Goal: Task Accomplishment & Management: Use online tool/utility

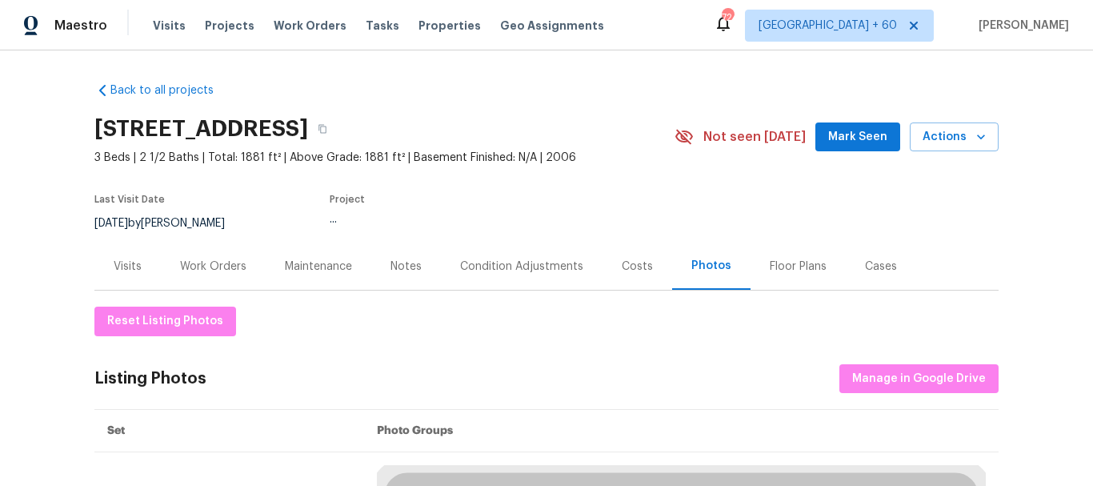
click at [163, 14] on div "Visits Projects Work Orders Tasks Properties Geo Assignments" at bounding box center [388, 26] width 471 height 32
click at [166, 26] on span "Visits" at bounding box center [169, 26] width 33 height 16
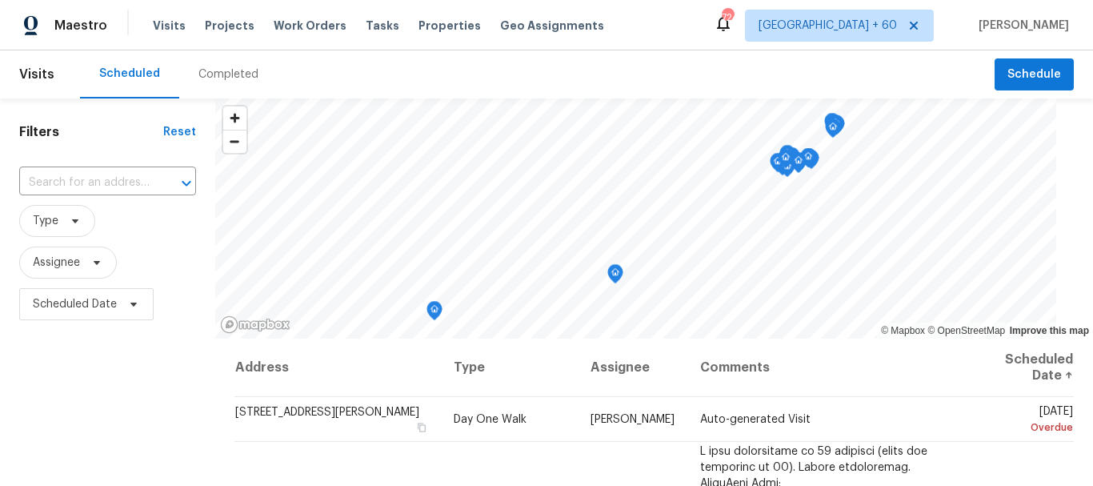
click at [224, 72] on div "Completed" at bounding box center [228, 74] width 60 height 16
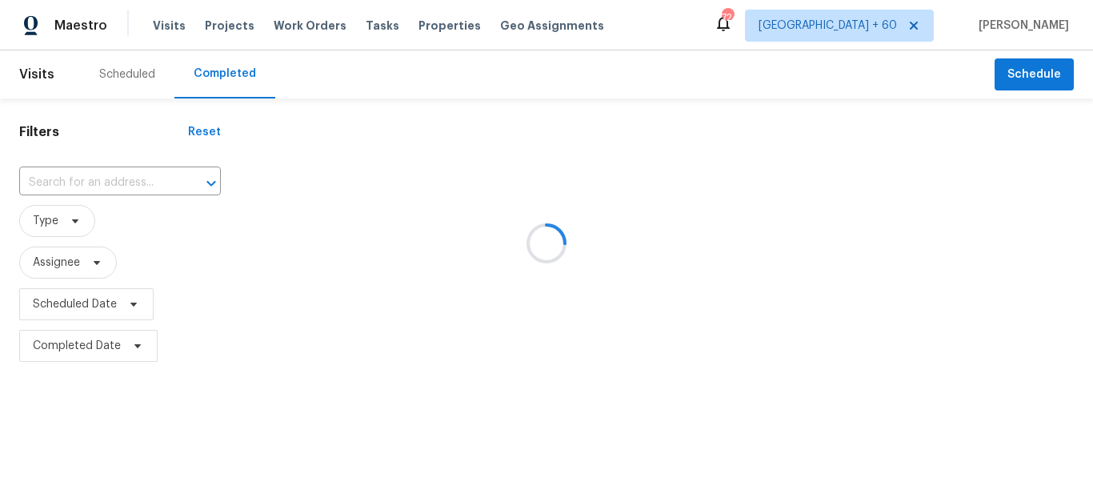
click at [122, 181] on div at bounding box center [546, 243] width 1093 height 486
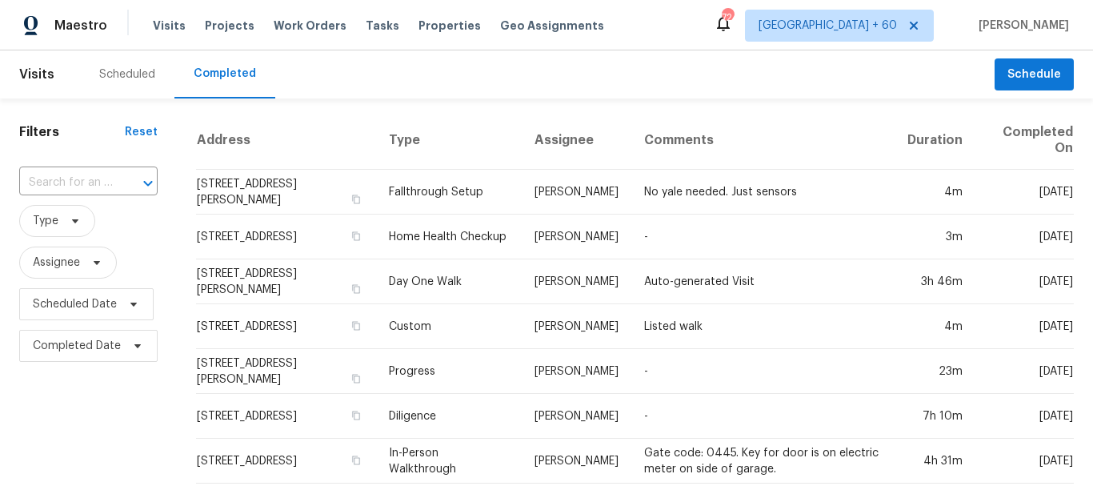
click at [110, 182] on input "text" at bounding box center [66, 182] width 94 height 25
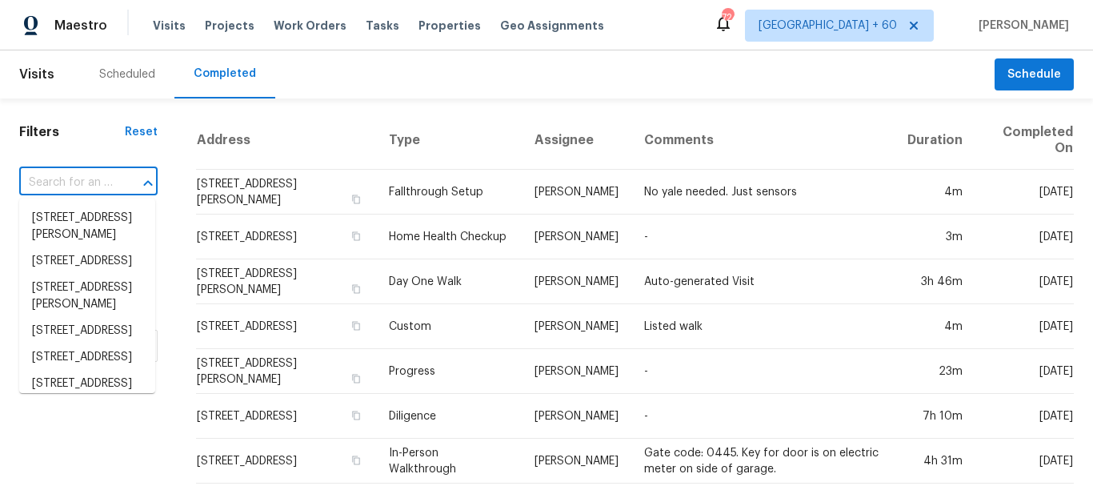
paste input "[STREET_ADDRESS][PERSON_NAME]"
type input "[STREET_ADDRESS][PERSON_NAME]"
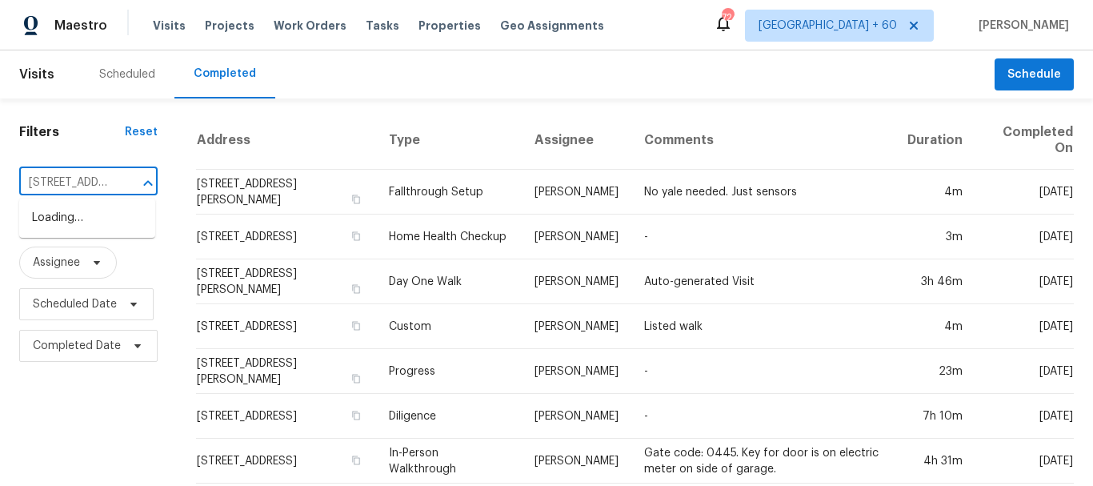
scroll to position [0, 83]
click at [105, 216] on li "[STREET_ADDRESS][PERSON_NAME]" at bounding box center [87, 226] width 136 height 43
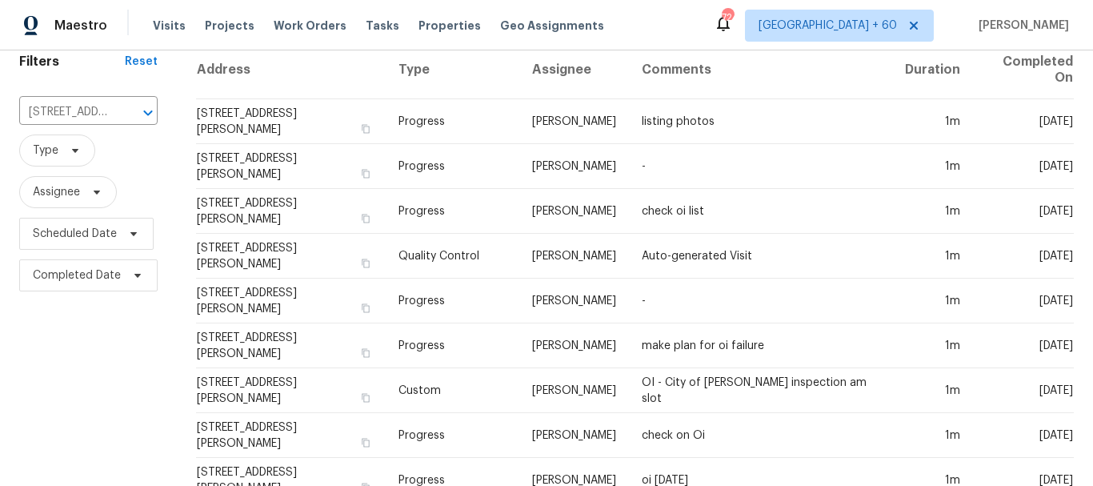
scroll to position [320, 0]
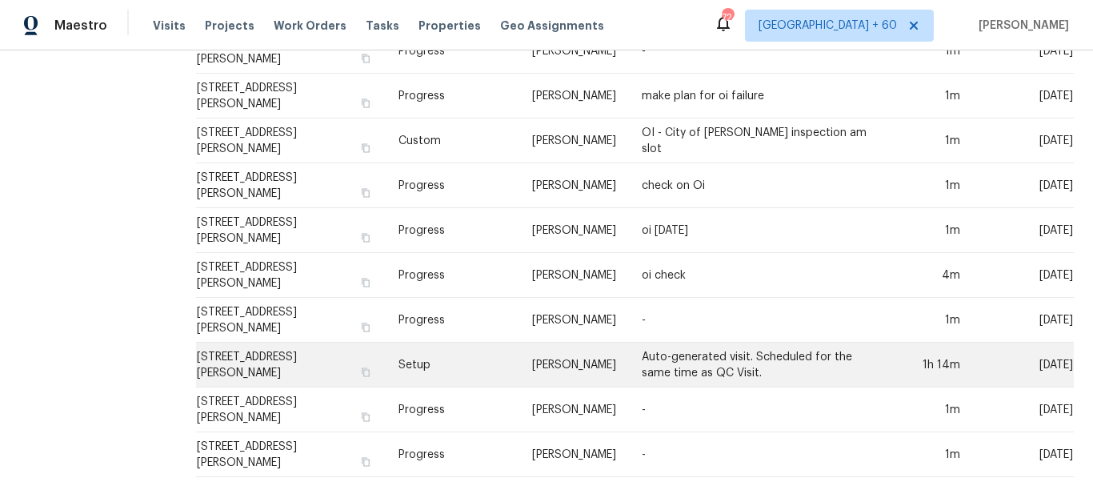
click at [394, 366] on td "Setup" at bounding box center [453, 365] width 134 height 45
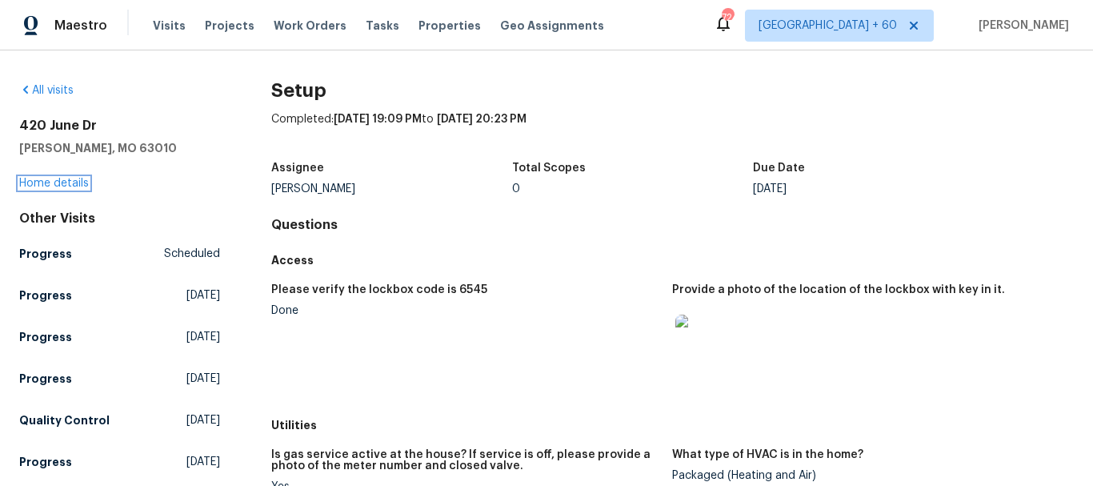
click at [53, 180] on link "Home details" at bounding box center [54, 183] width 70 height 11
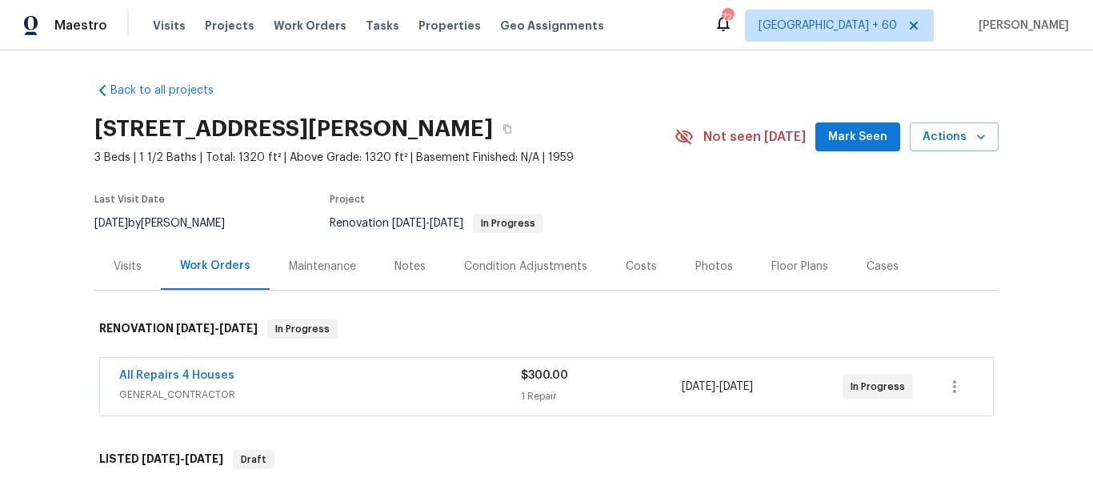
click at [708, 265] on div "Photos" at bounding box center [715, 267] width 38 height 16
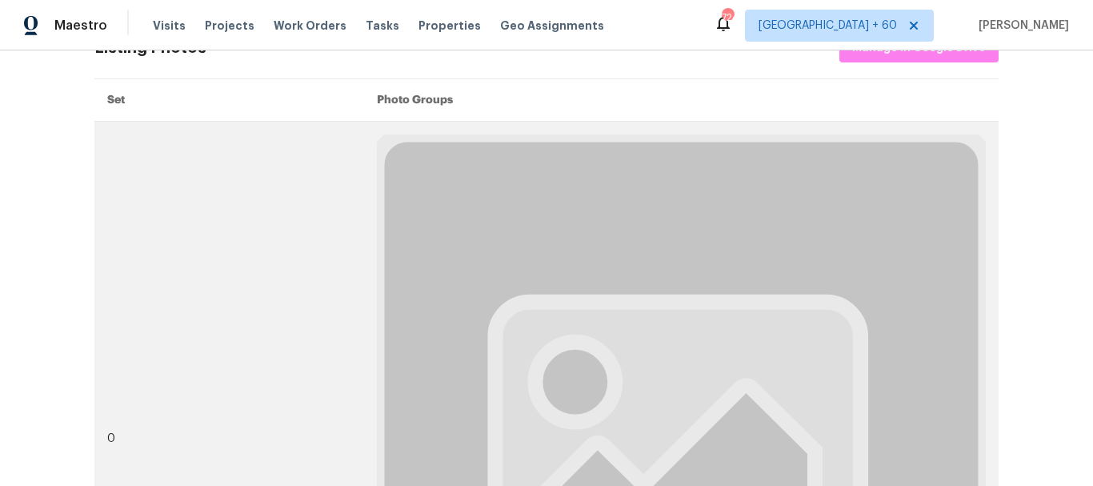
scroll to position [160, 0]
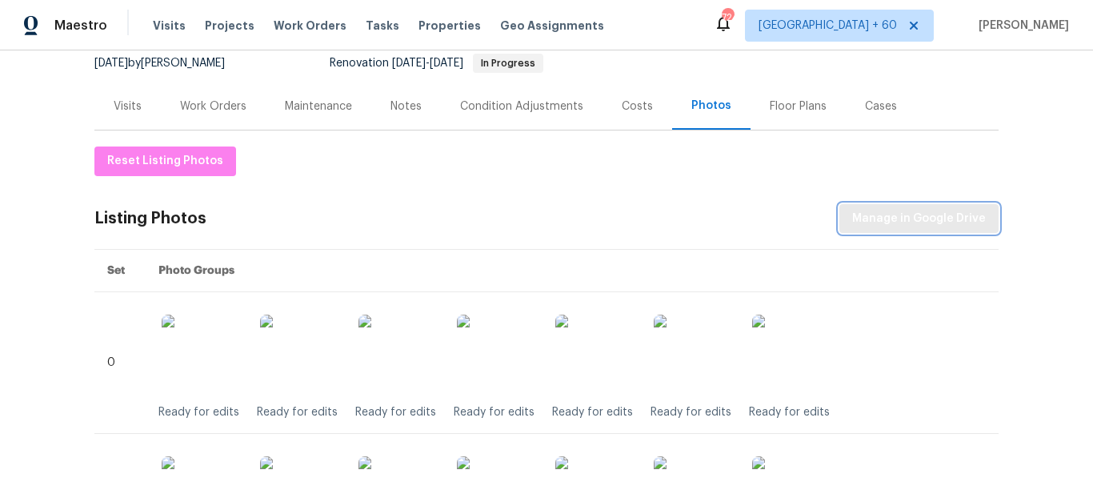
click at [906, 229] on button "Manage in Google Drive" at bounding box center [919, 219] width 159 height 30
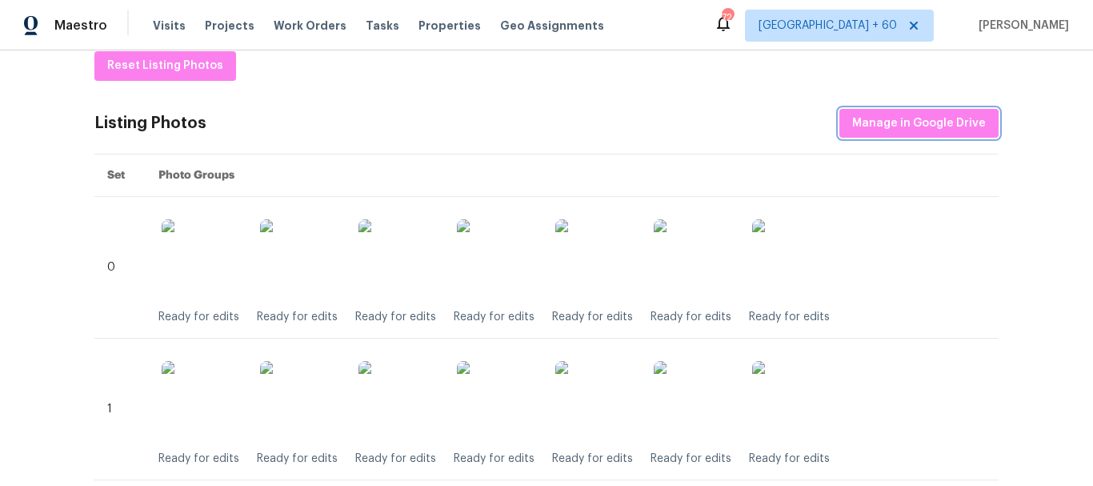
scroll to position [0, 0]
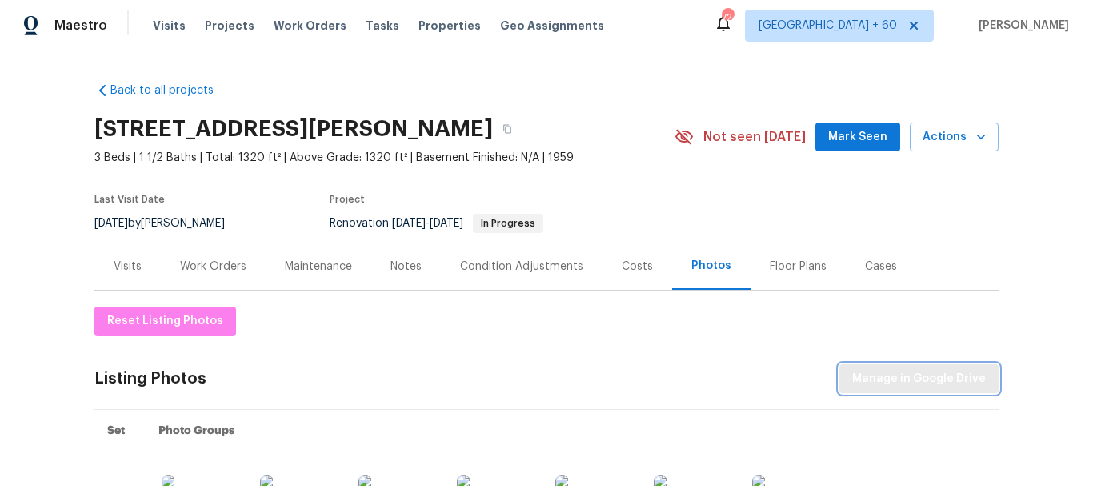
click at [918, 381] on span "Manage in Google Drive" at bounding box center [919, 379] width 134 height 20
click at [892, 374] on span "Manage in Google Drive" at bounding box center [919, 379] width 134 height 20
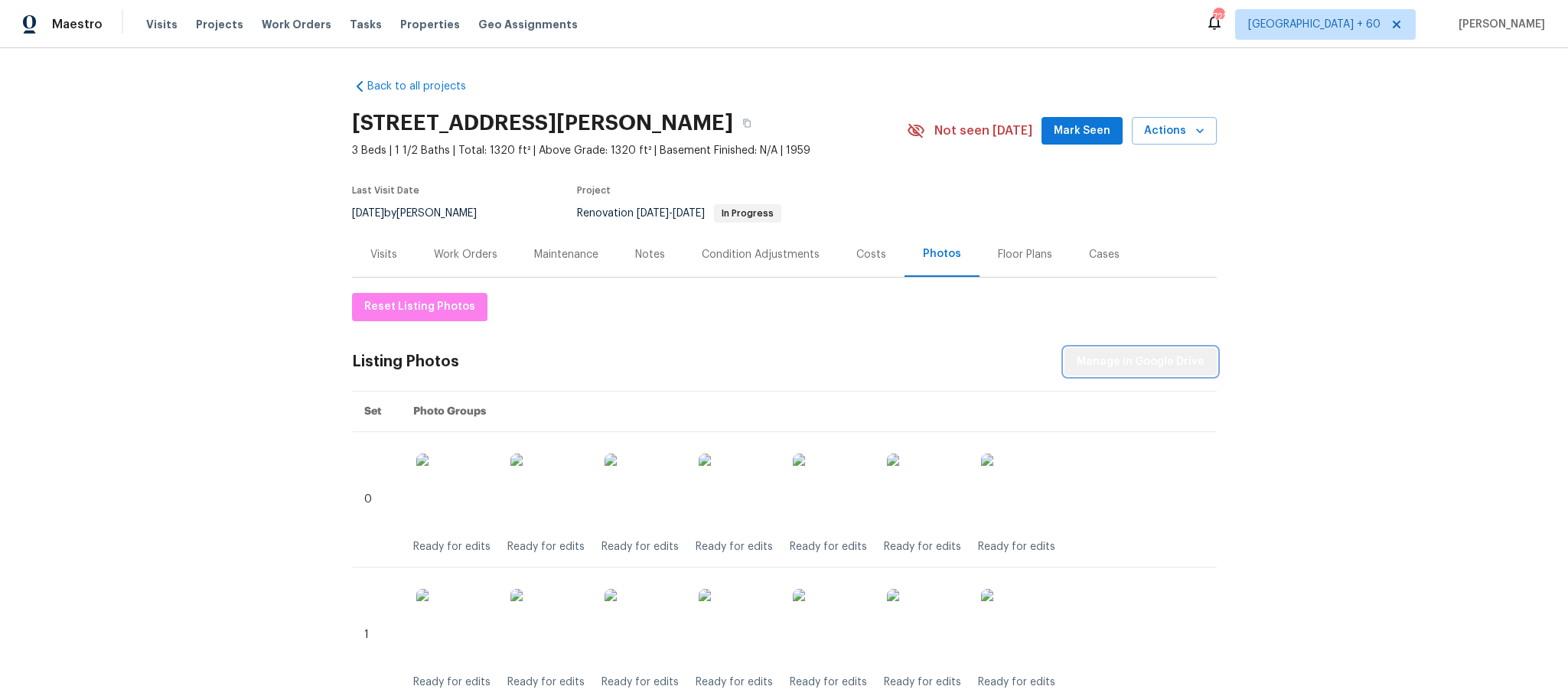
click at [1044, 370] on span "Manage in Google Drive" at bounding box center [1141, 362] width 128 height 19
